Goal: Find specific page/section: Find specific page/section

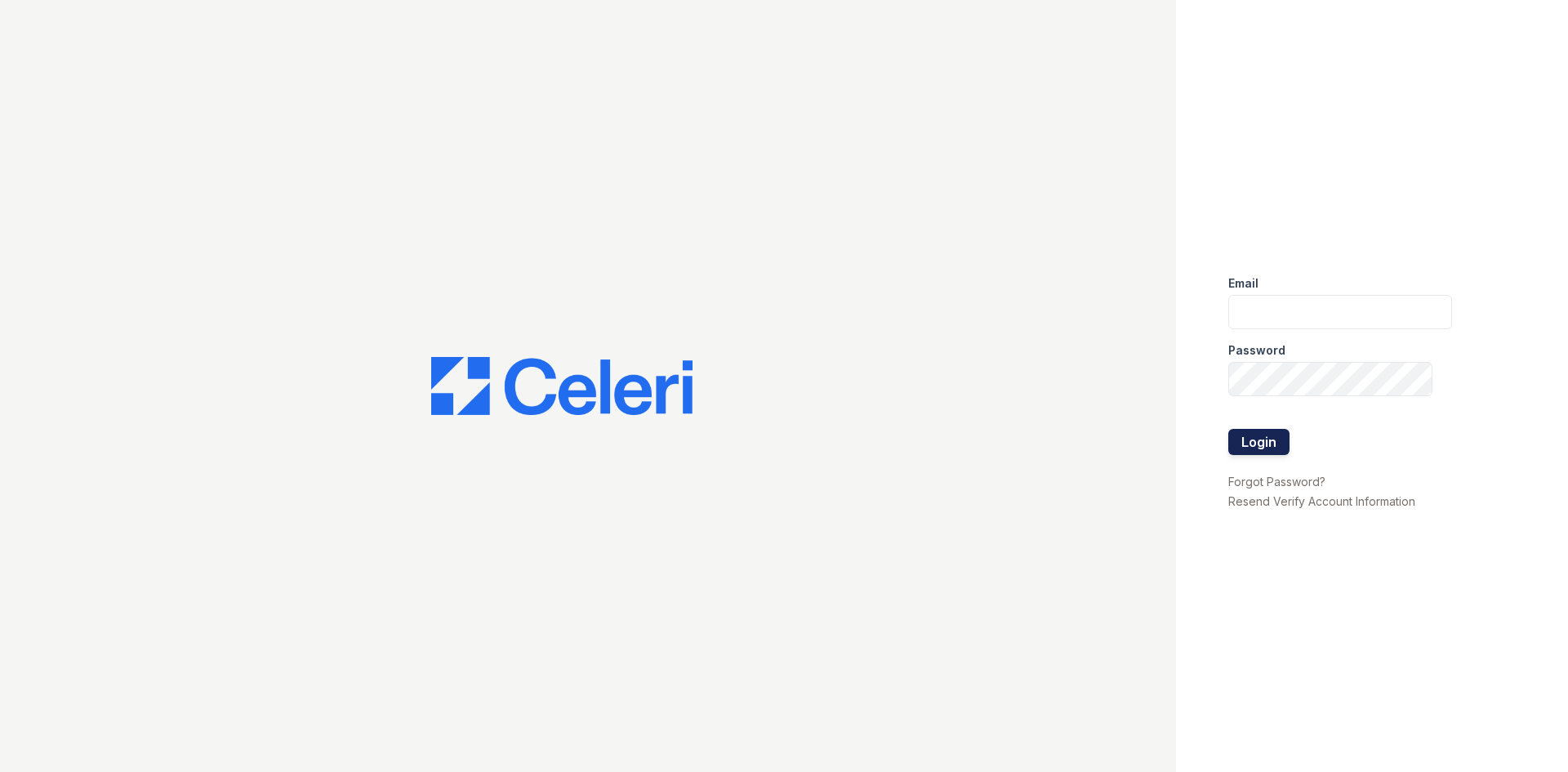
type input "[DOMAIN_NAME][EMAIL_ADDRESS][DOMAIN_NAME]"
click at [1272, 445] on button "Login" at bounding box center [1259, 442] width 61 height 26
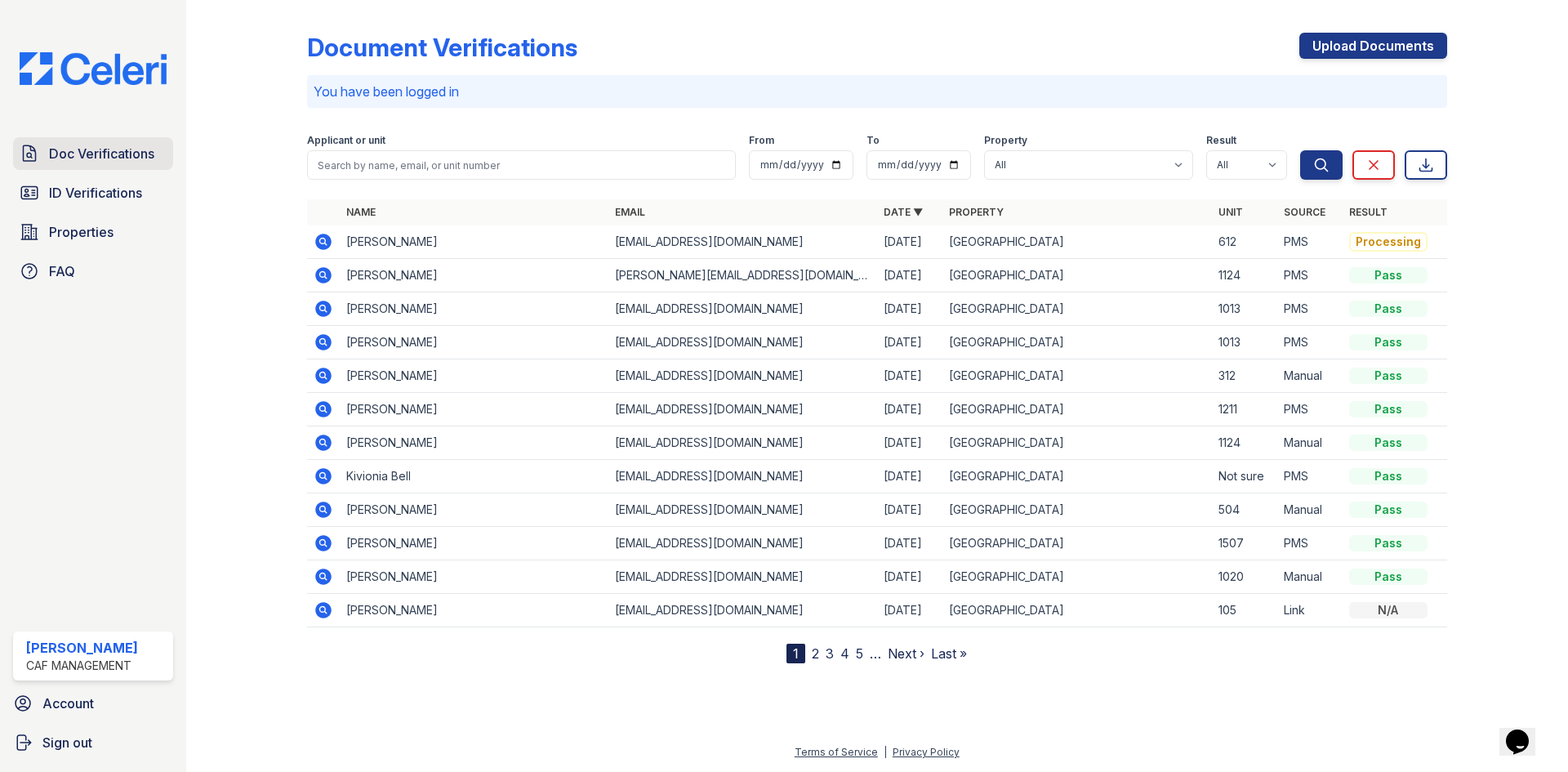
click at [97, 153] on span "Doc Verifications" at bounding box center [102, 153] width 105 height 19
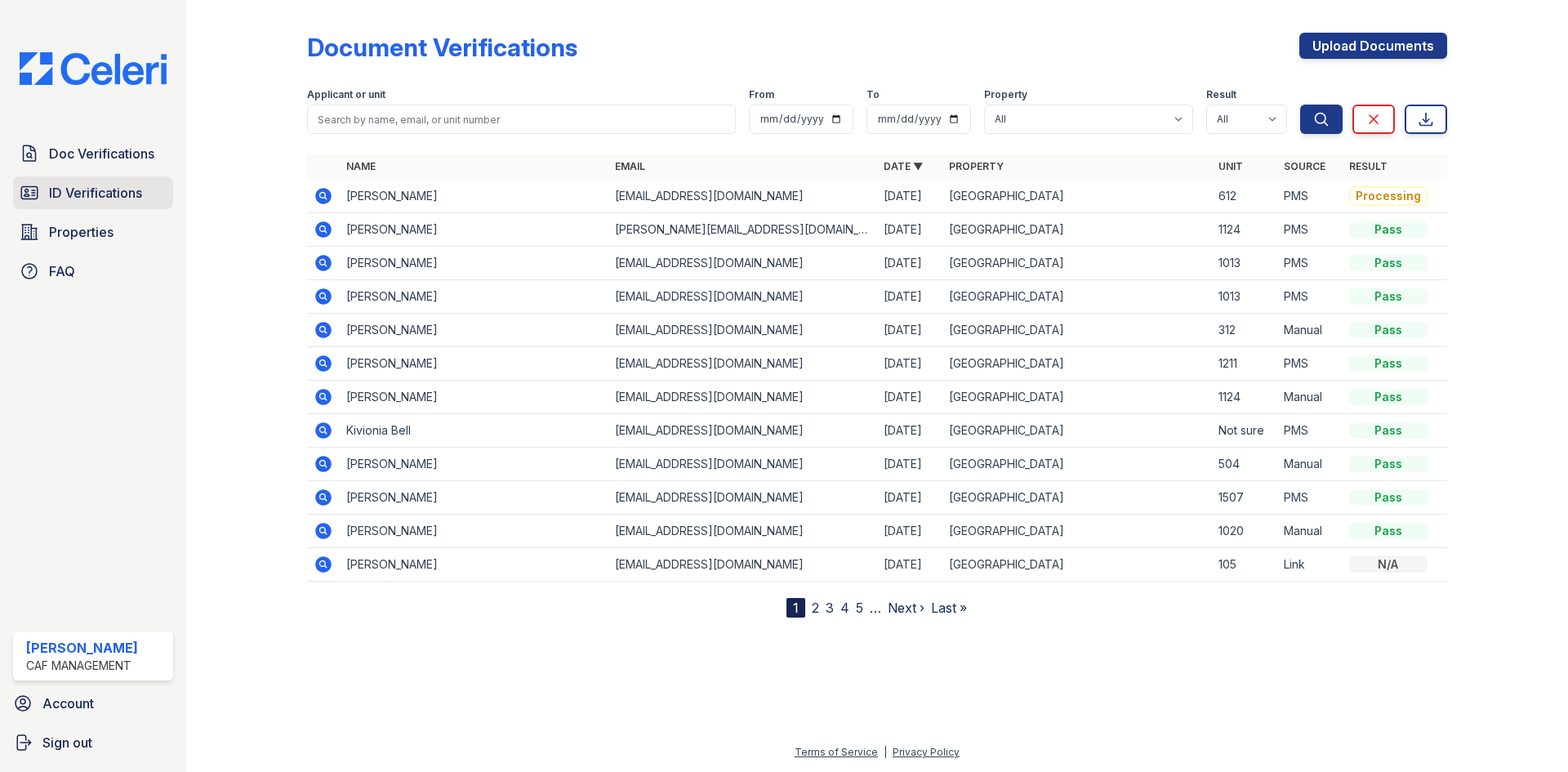
click at [101, 189] on span "ID Verifications" at bounding box center [96, 192] width 93 height 19
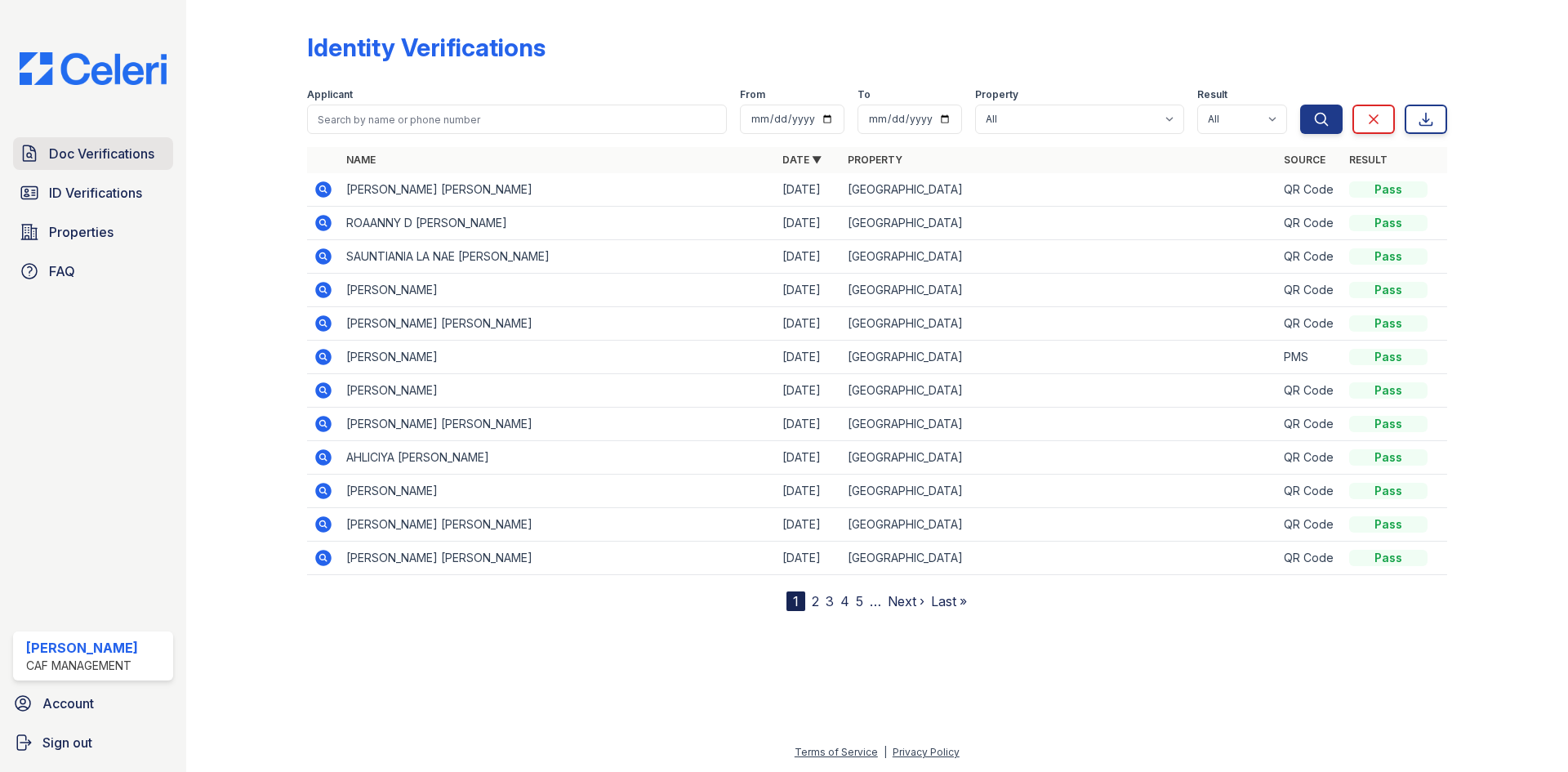
click at [80, 154] on span "Doc Verifications" at bounding box center [102, 153] width 105 height 19
